Goal: Use online tool/utility: Utilize a website feature to perform a specific function

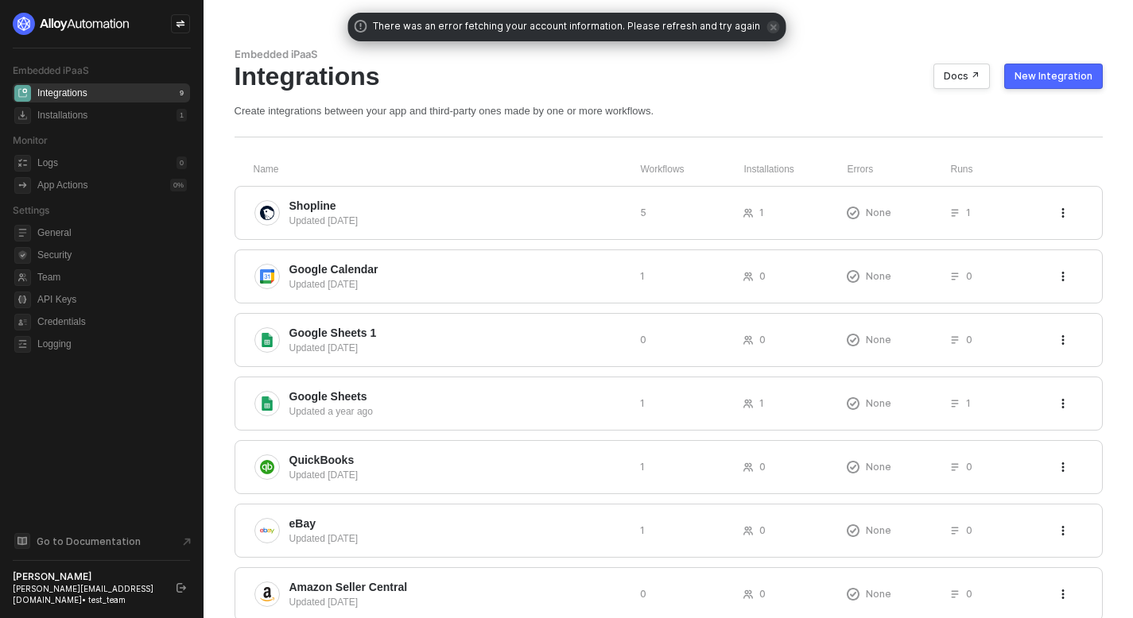
click at [182, 19] on icon "icon-swap" at bounding box center [181, 24] width 10 height 10
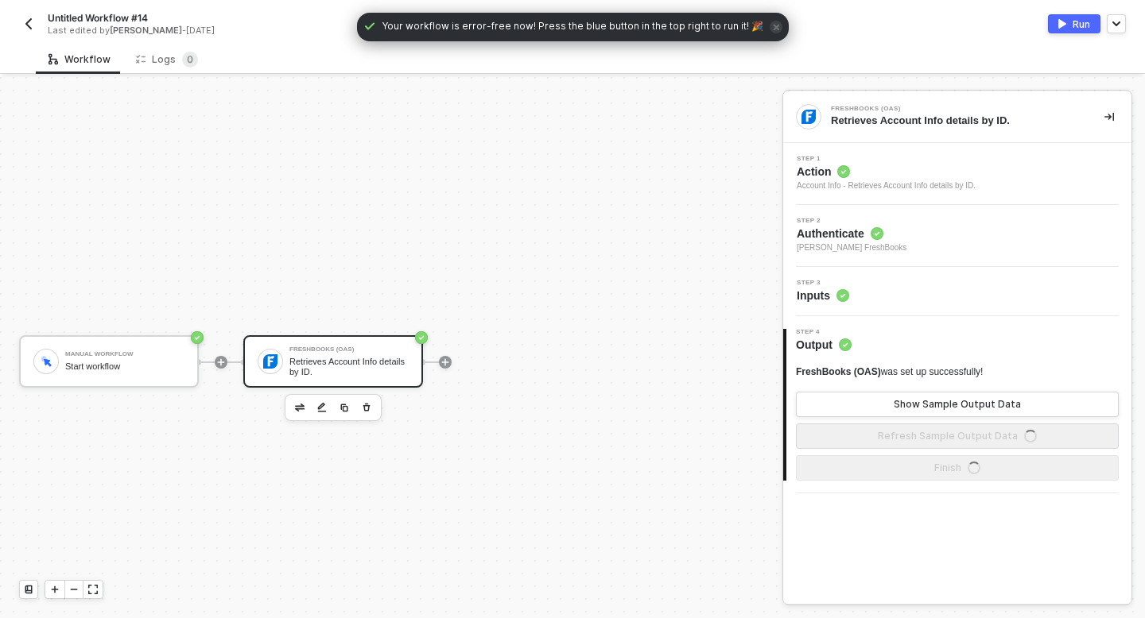
scroll to position [29, 0]
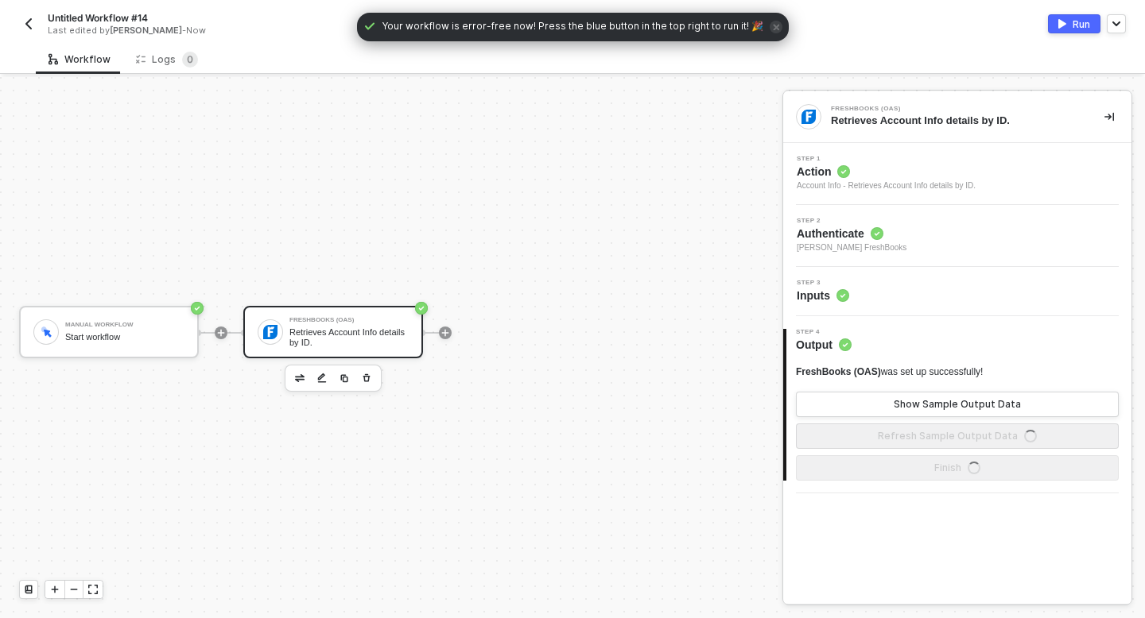
click at [370, 378] on icon "button" at bounding box center [367, 378] width 10 height 13
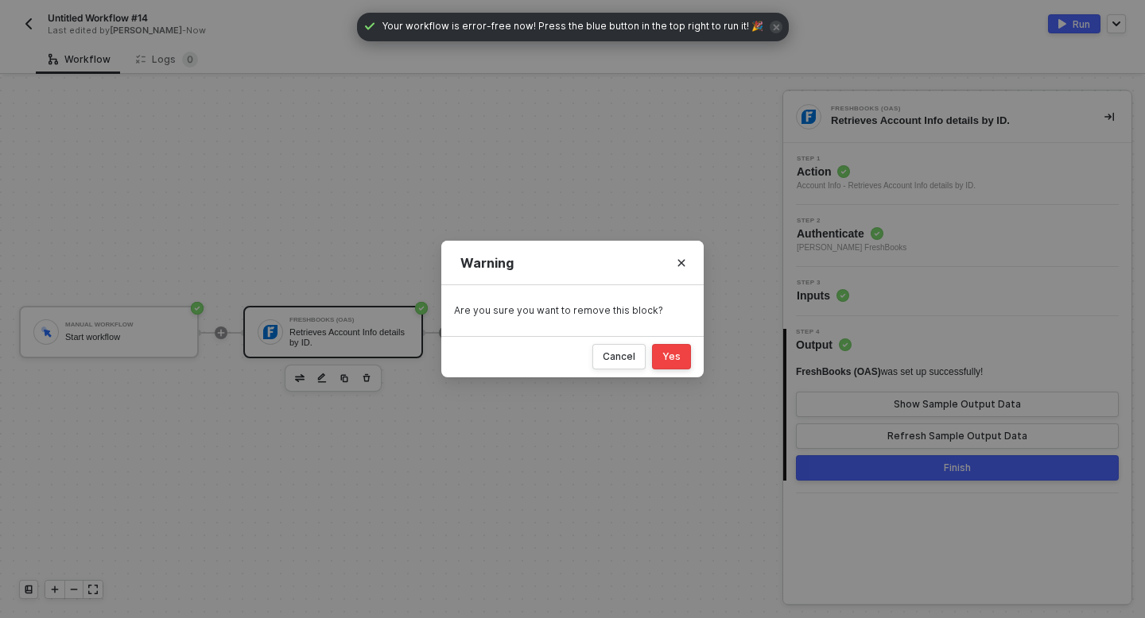
click at [665, 357] on div "Yes" at bounding box center [671, 357] width 18 height 13
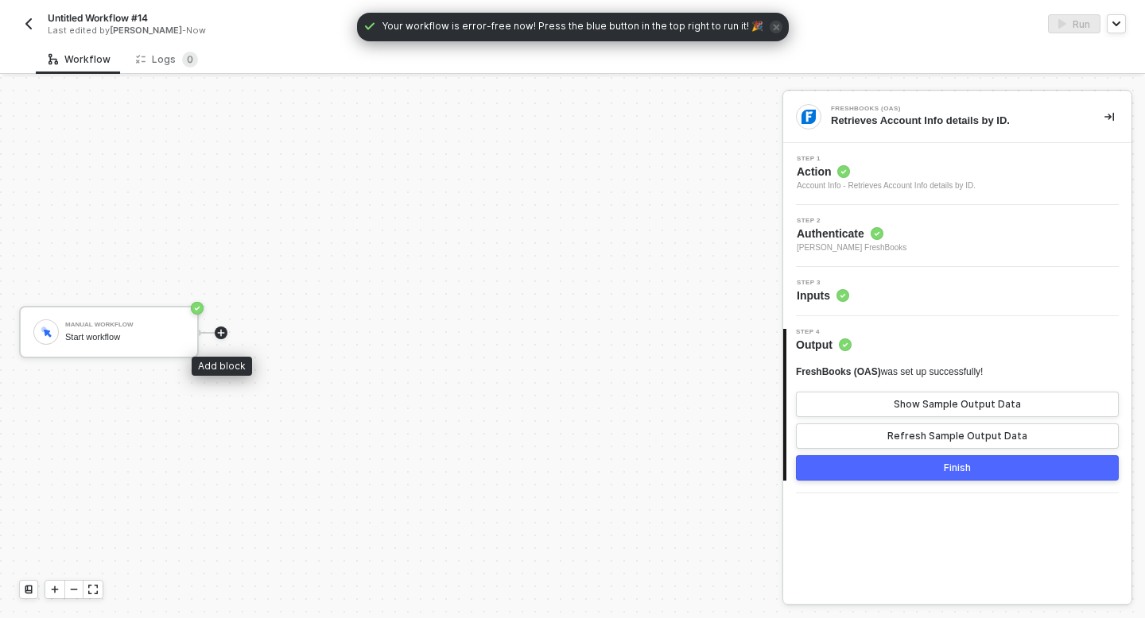
click at [220, 331] on icon "icon-play" at bounding box center [221, 333] width 10 height 10
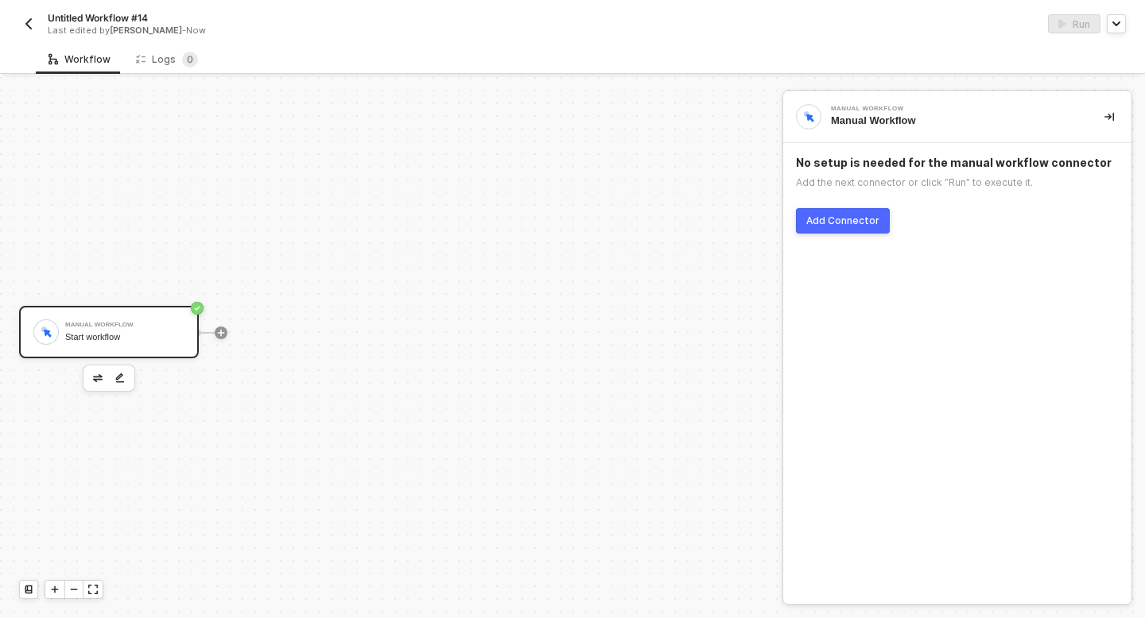
click at [820, 218] on div "Add Connector" at bounding box center [842, 221] width 73 height 13
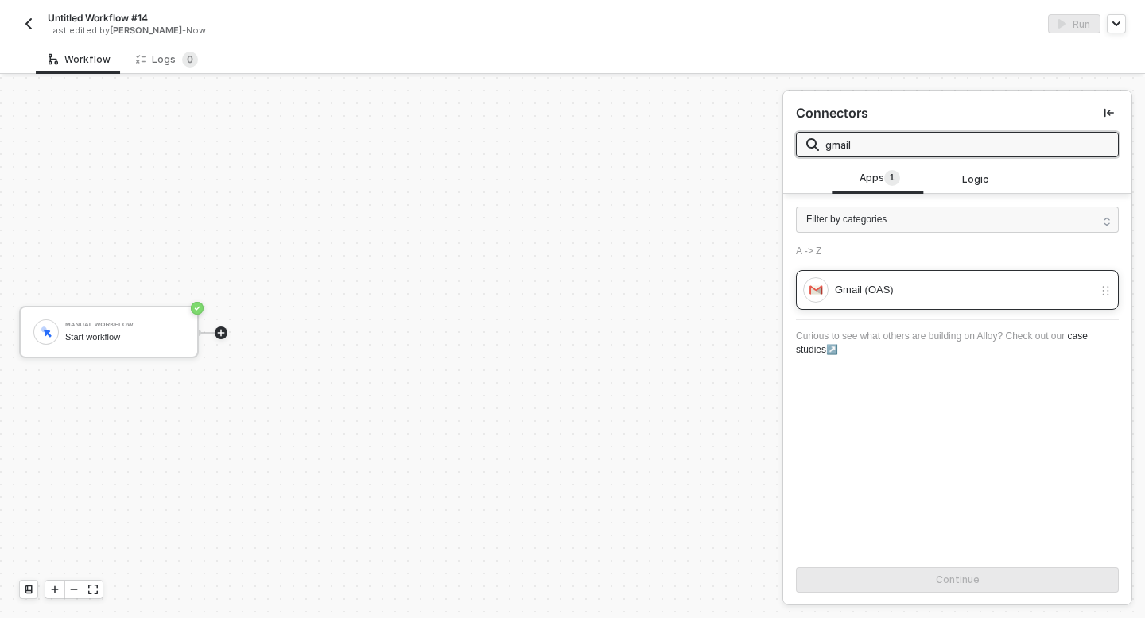
type input "gmail"
click at [844, 300] on div "Gmail (OAS)" at bounding box center [948, 289] width 290 height 25
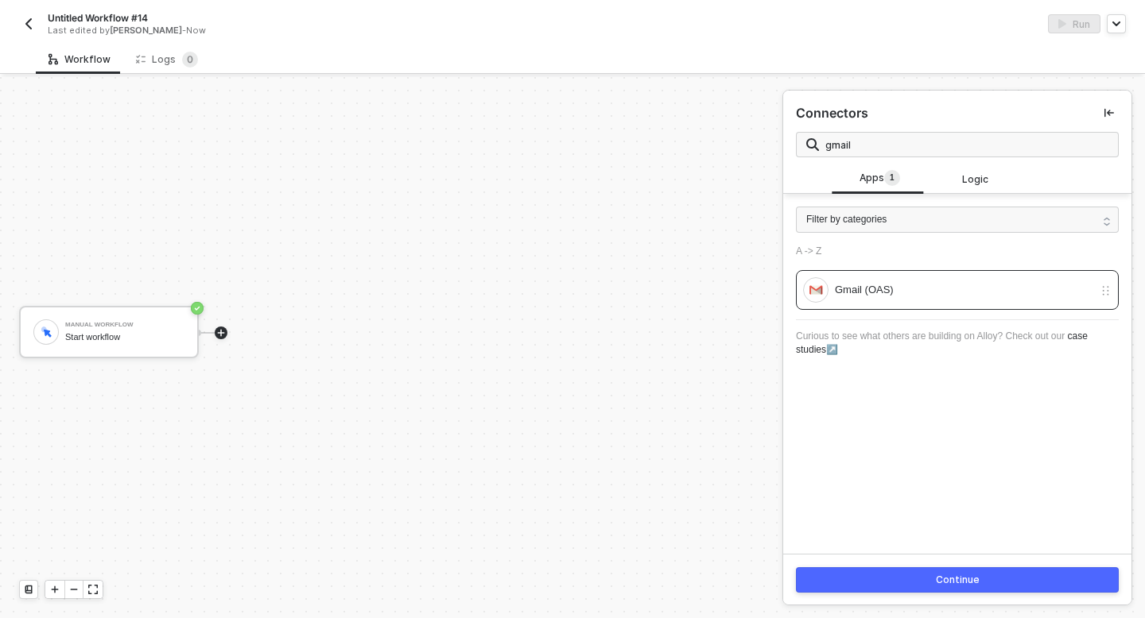
click at [857, 575] on button "Continue" at bounding box center [957, 580] width 323 height 25
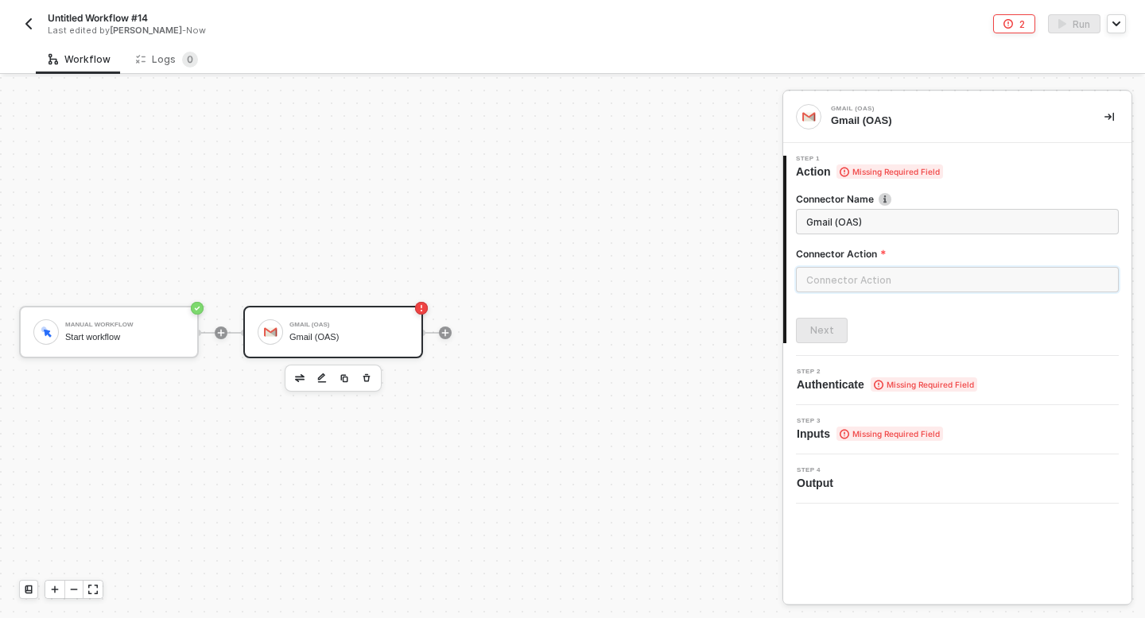
click at [831, 285] on input "text" at bounding box center [957, 279] width 323 height 25
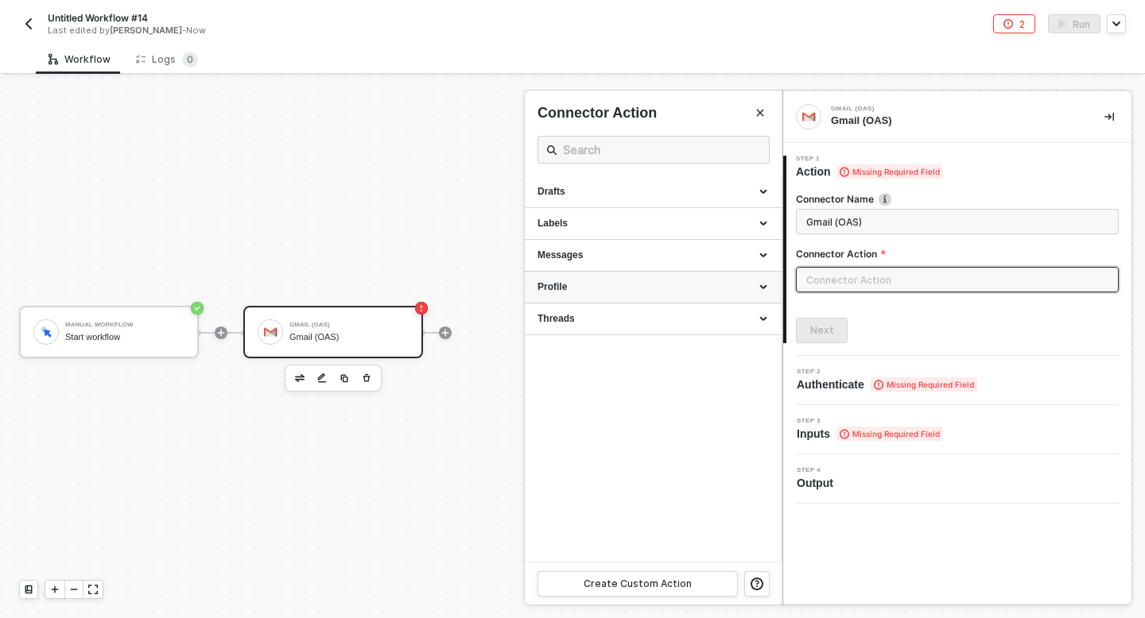
click at [617, 281] on div "Profile" at bounding box center [652, 288] width 231 height 14
drag, startPoint x: 539, startPoint y: 315, endPoint x: 617, endPoint y: 312, distance: 77.9
click at [617, 312] on div "Get user profile" at bounding box center [652, 318] width 231 height 14
type input "Retrieves the profile for a Gmail user."
type input "Profile - Get user profile"
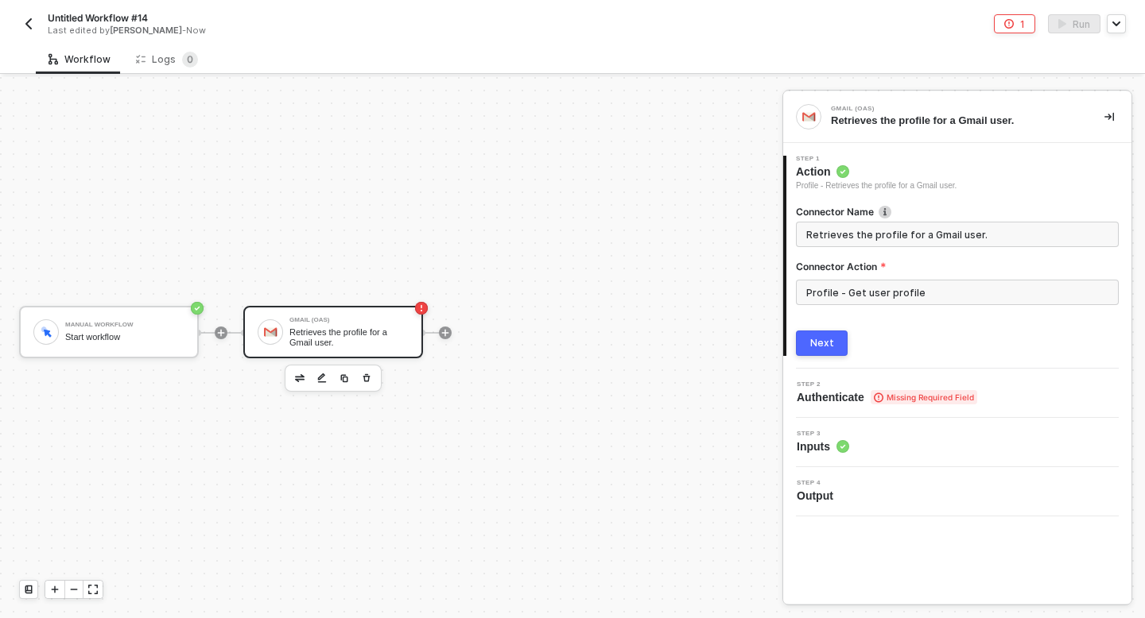
click at [821, 344] on div "Next" at bounding box center [822, 343] width 24 height 13
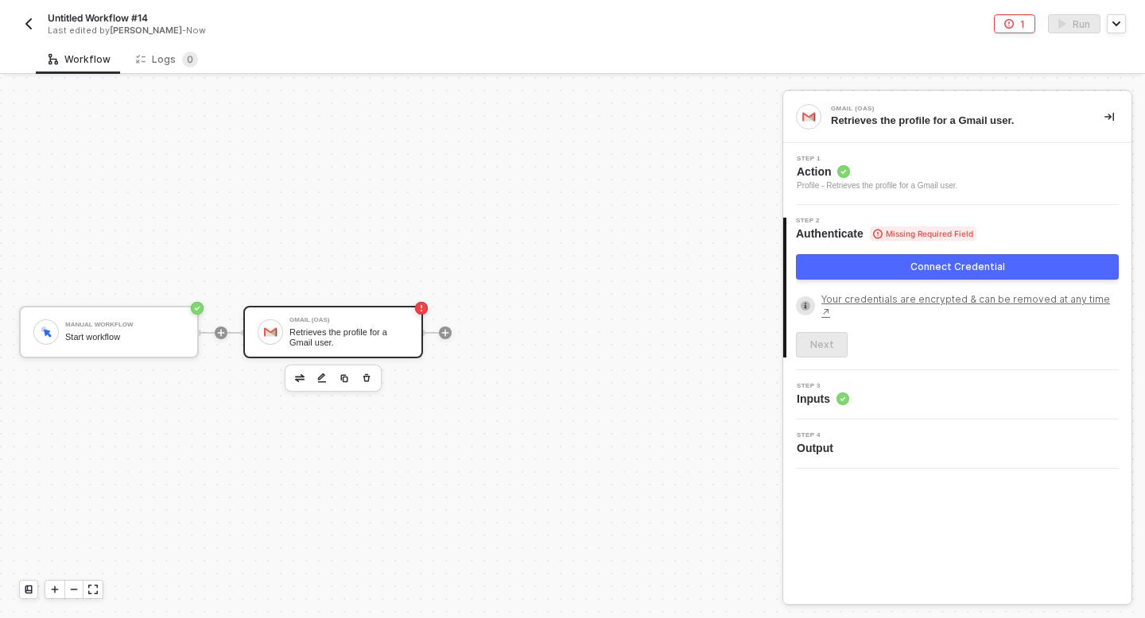
click at [838, 278] on button "Connect Credential" at bounding box center [957, 266] width 323 height 25
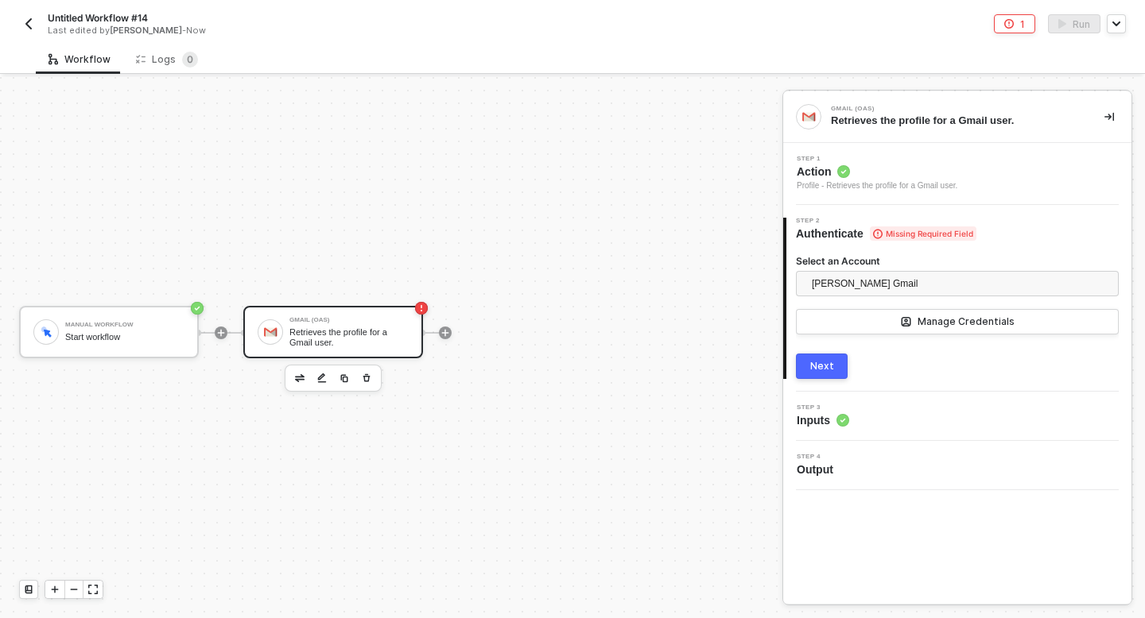
click at [831, 368] on div "Next" at bounding box center [822, 366] width 24 height 13
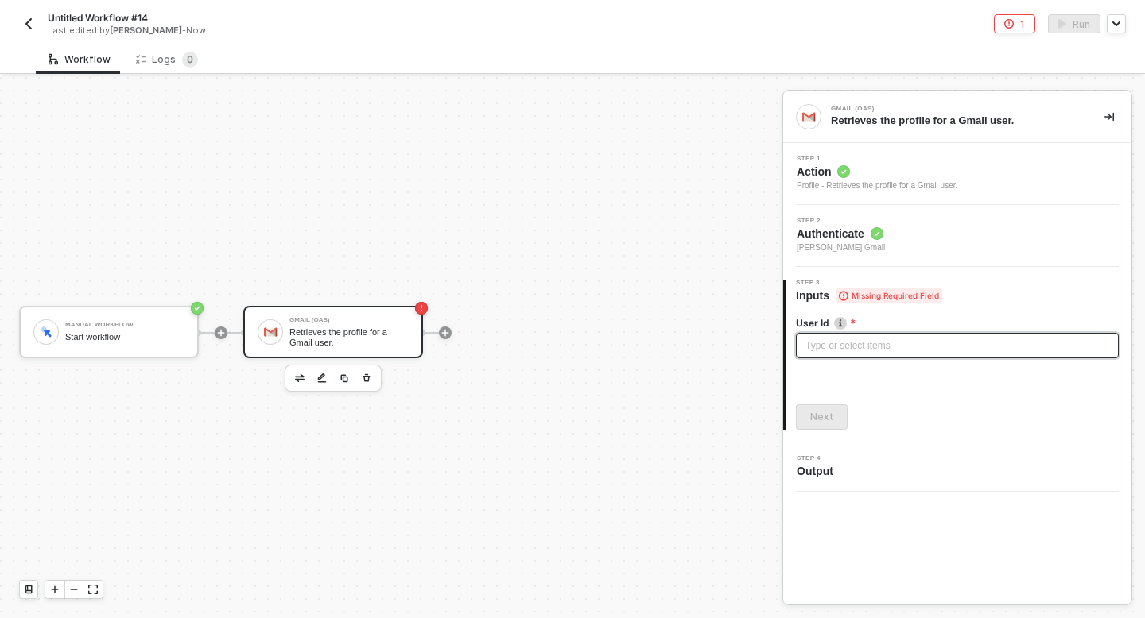
click at [820, 347] on div "Type or select items ﻿" at bounding box center [957, 346] width 304 height 15
click at [841, 348] on div "Type or select items ﻿" at bounding box center [957, 346] width 304 height 15
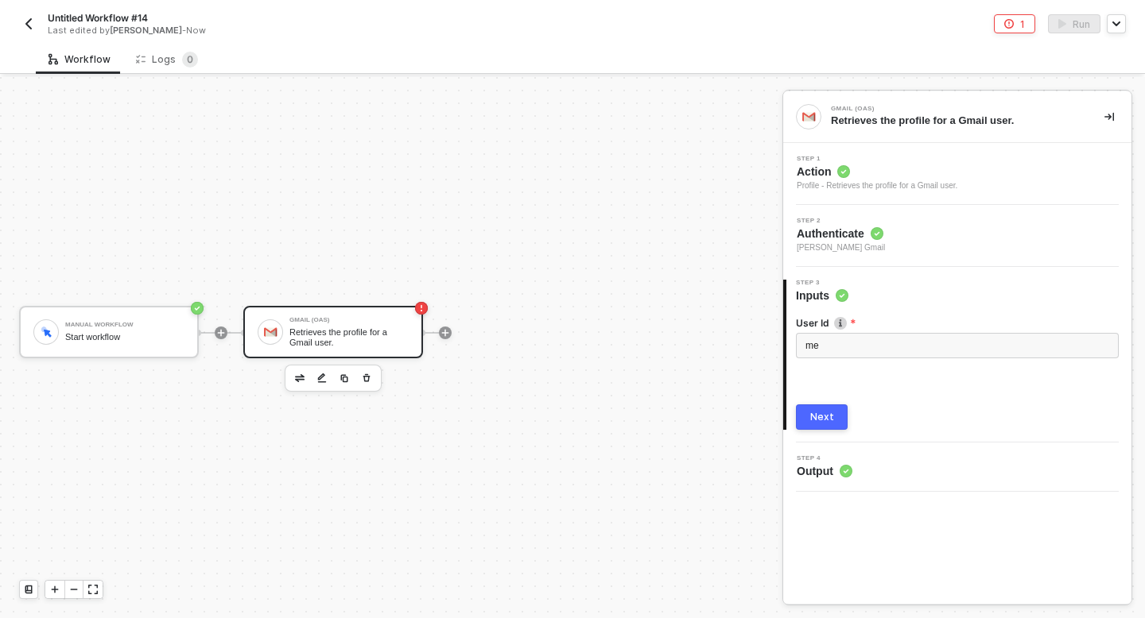
click at [811, 411] on div "Next" at bounding box center [822, 417] width 24 height 13
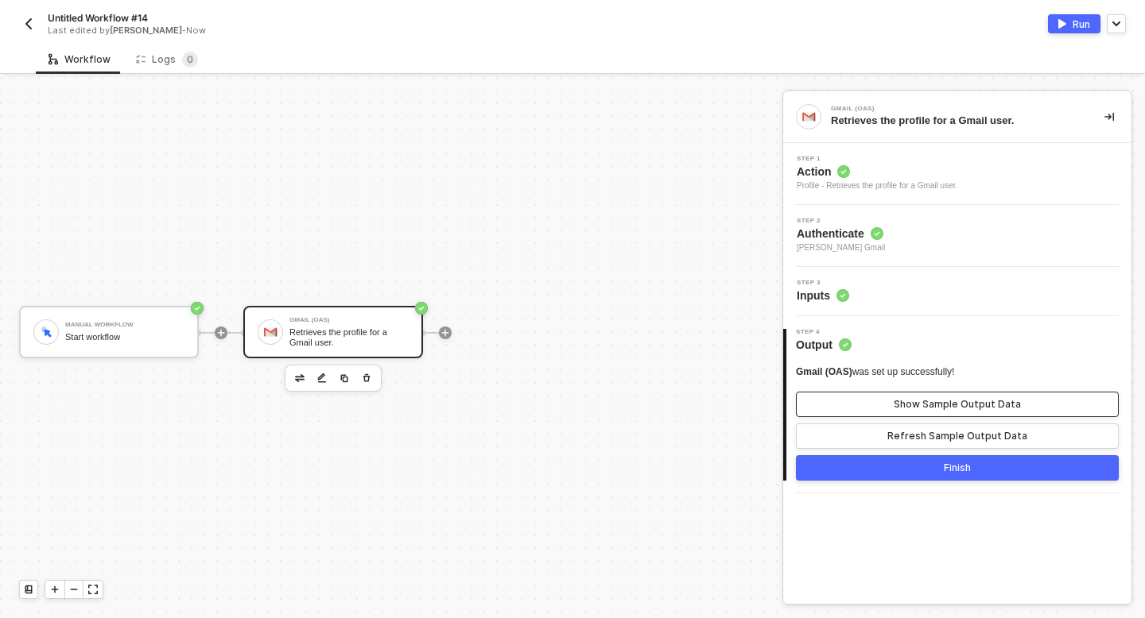
click at [854, 406] on button "Show Sample Output Data" at bounding box center [957, 404] width 323 height 25
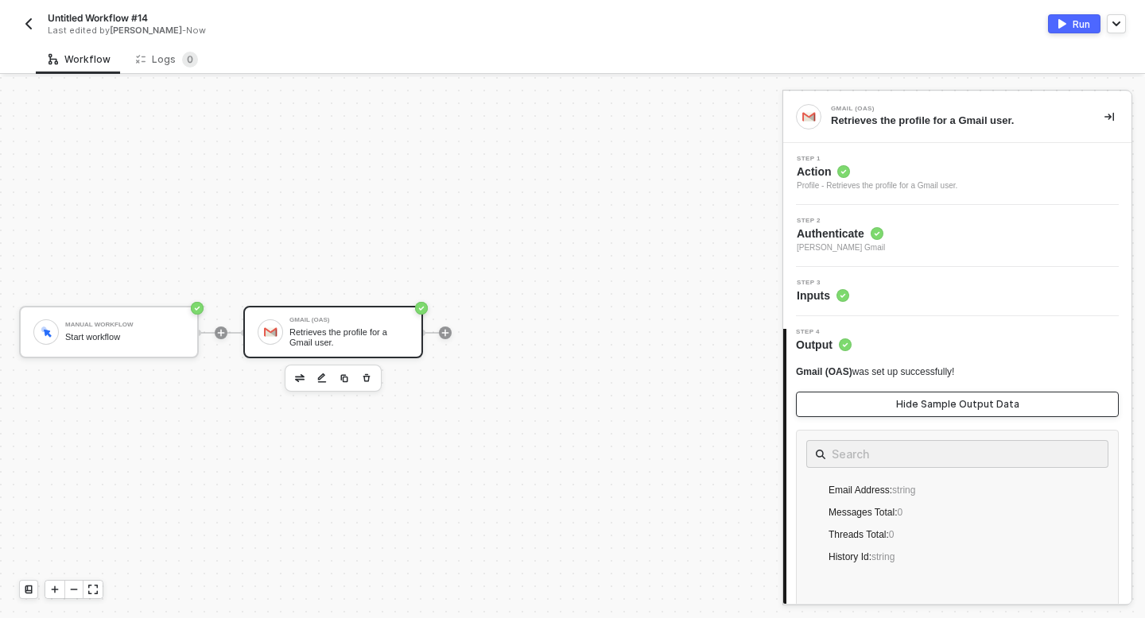
click at [854, 406] on button "Hide Sample Output Data" at bounding box center [957, 404] width 323 height 25
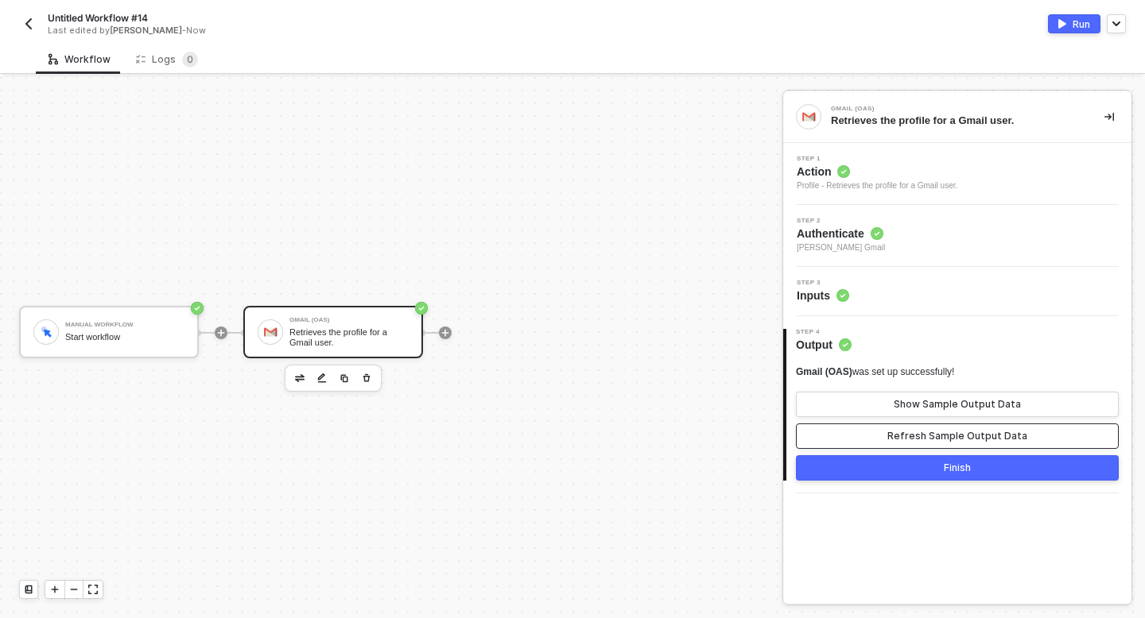
click at [855, 430] on button "Refresh Sample Output Data" at bounding box center [957, 436] width 323 height 25
click at [1059, 25] on img "button" at bounding box center [1062, 24] width 8 height 10
click at [161, 64] on div "Logs 0" at bounding box center [167, 60] width 62 height 16
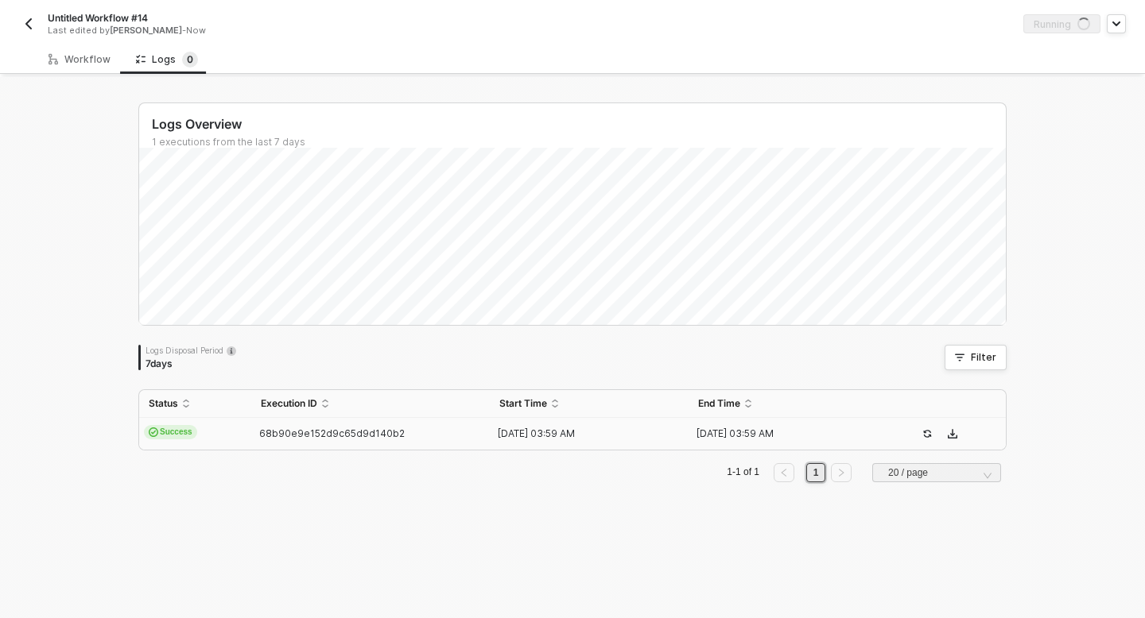
click at [223, 434] on td "Success" at bounding box center [195, 434] width 112 height 32
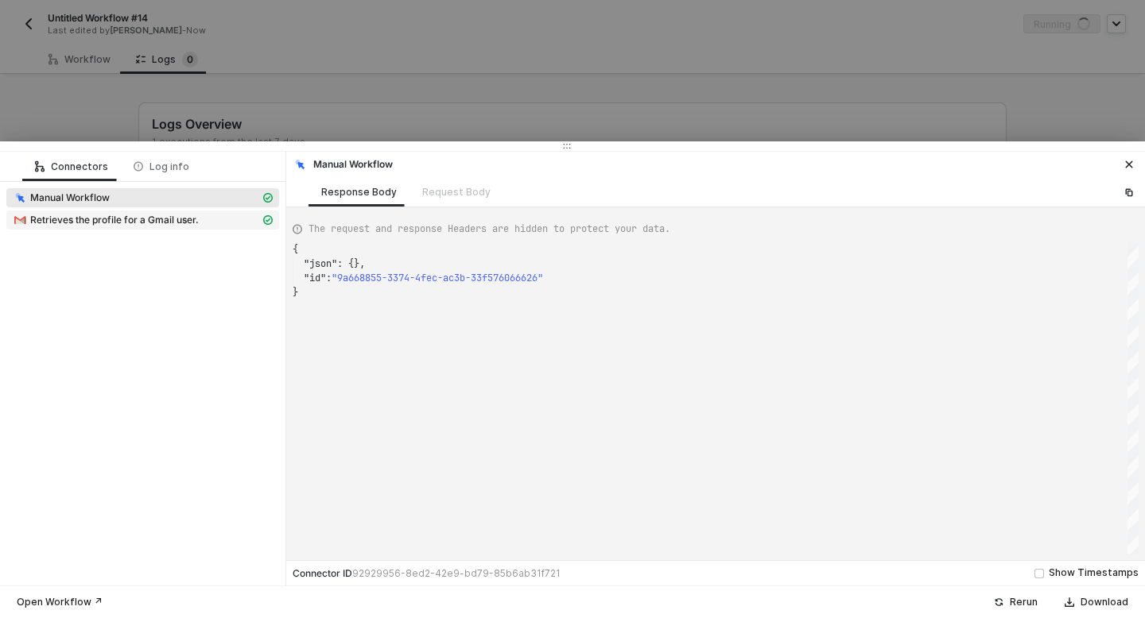
click at [141, 222] on span "Retrieves the profile for a Gmail user." at bounding box center [114, 220] width 169 height 13
type textarea "{ "json": { "emailAddress": "[EMAIL_ADDRESS][DOMAIN_NAME]", "messagesTotal": 22…"
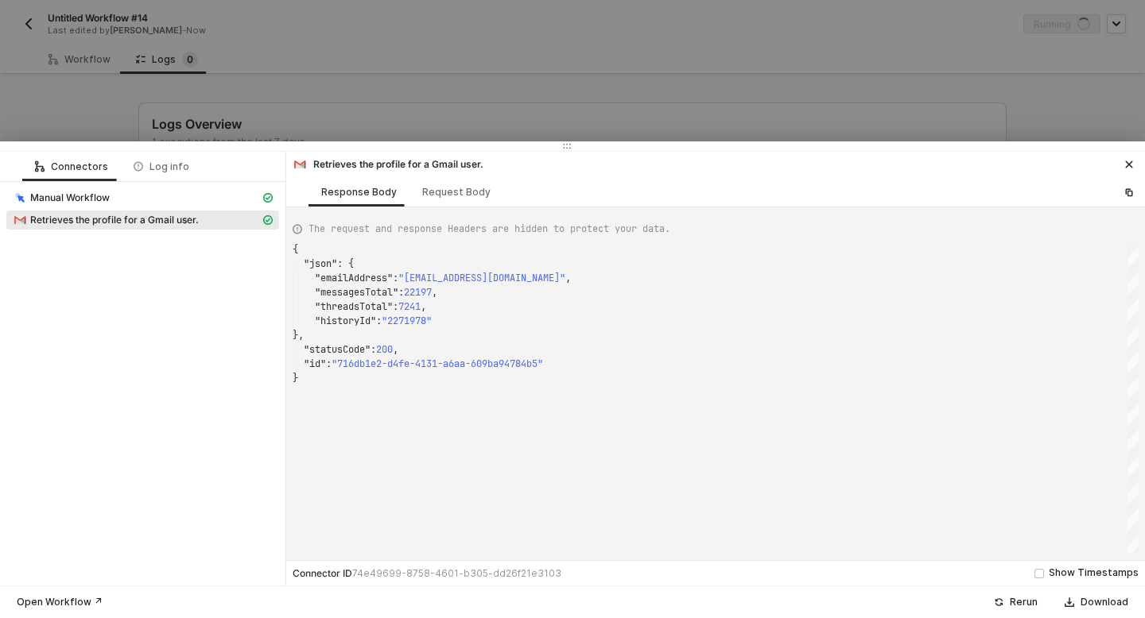
scroll to position [129, 0]
